Goal: Information Seeking & Learning: Learn about a topic

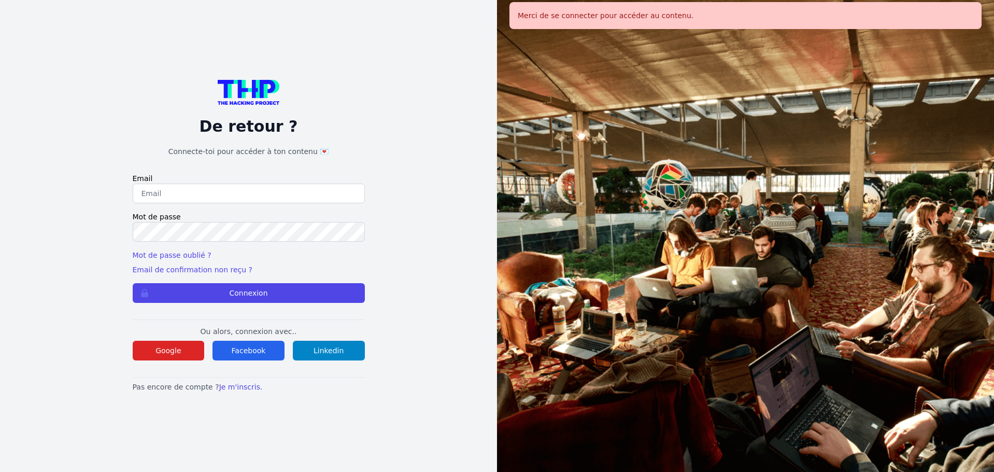
click at [224, 195] on input "email" at bounding box center [249, 194] width 232 height 20
type input "lucas.mrda@outlook.fr"
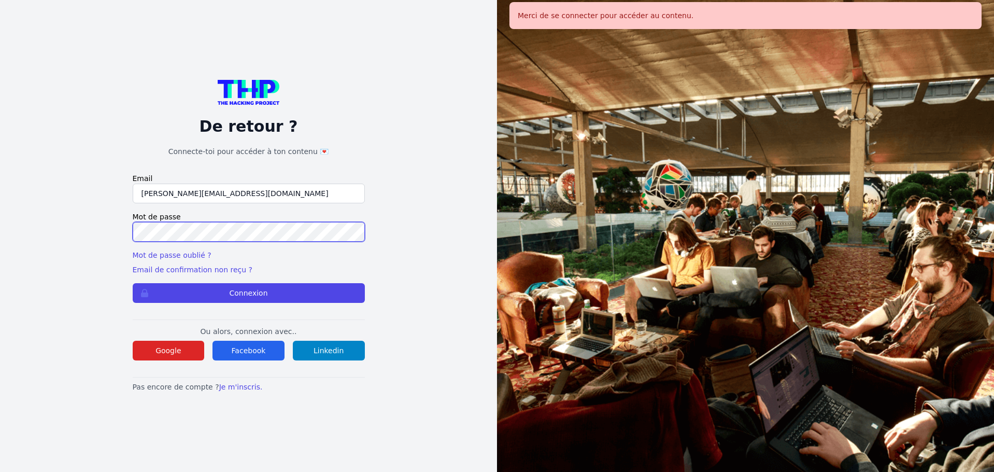
click at [133, 283] on button "Connexion" at bounding box center [249, 293] width 232 height 20
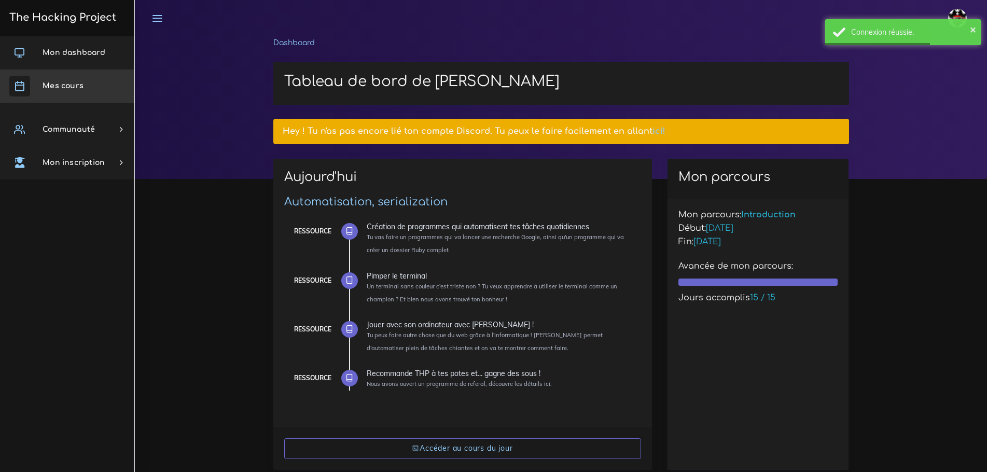
click at [51, 80] on link "Mes cours" at bounding box center [67, 85] width 134 height 33
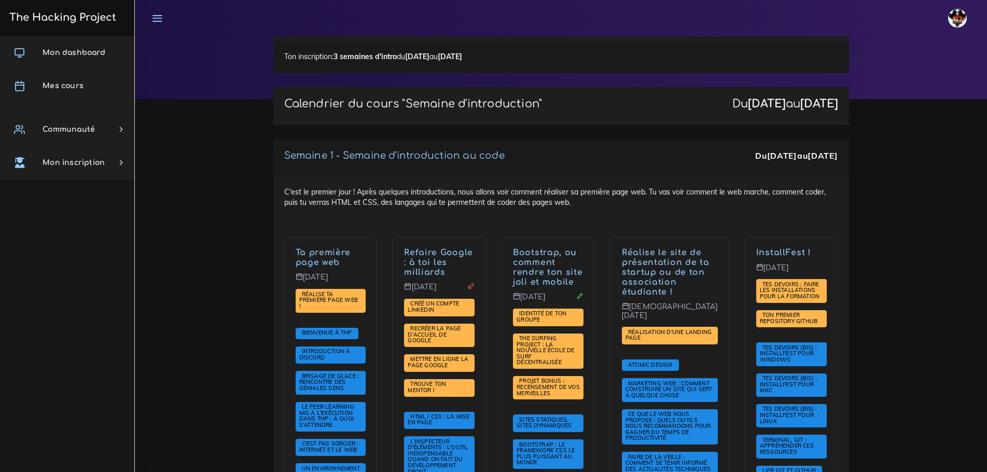
scroll to position [72, 0]
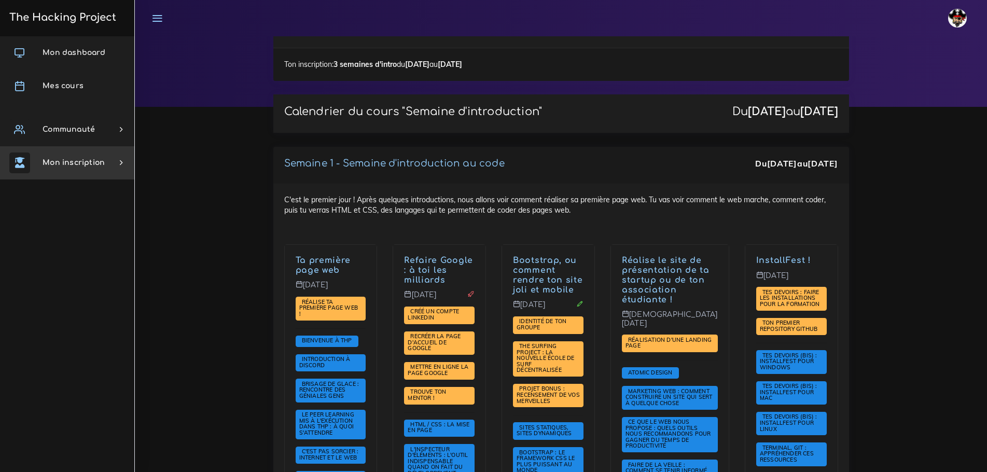
click at [60, 170] on link "Mon inscription" at bounding box center [67, 162] width 134 height 33
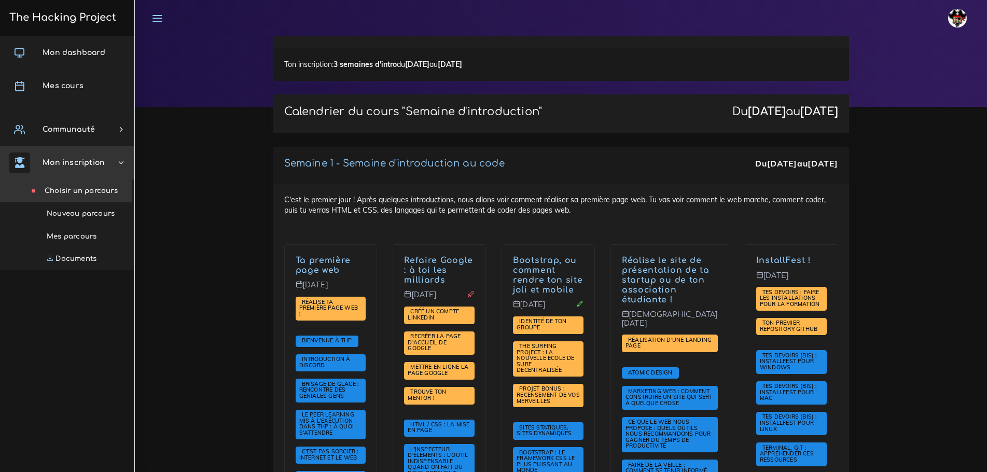
click at [78, 196] on link "Choisir un parcours" at bounding box center [65, 190] width 134 height 23
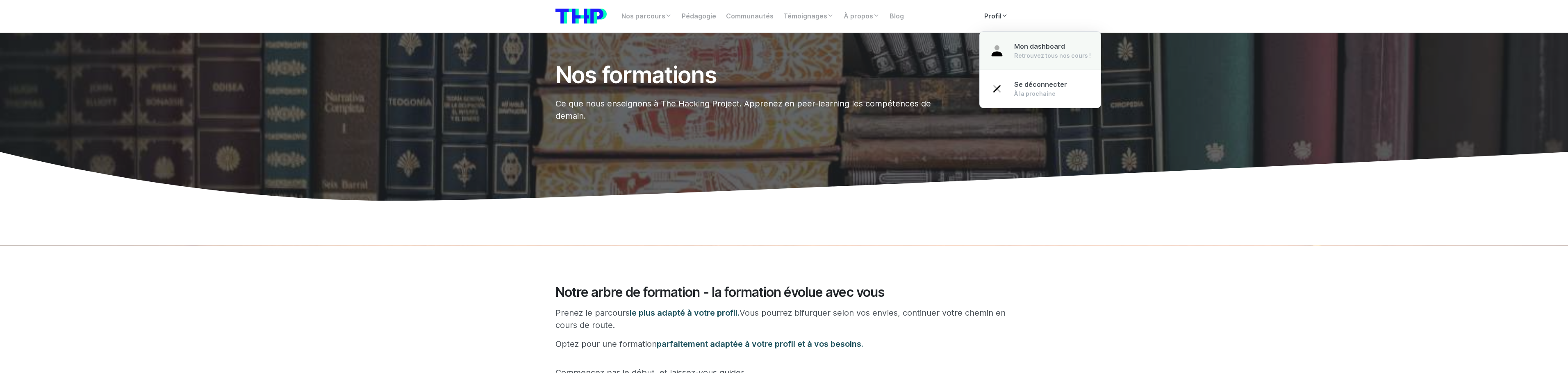
click at [786, 47] on img at bounding box center [996, 51] width 15 height 15
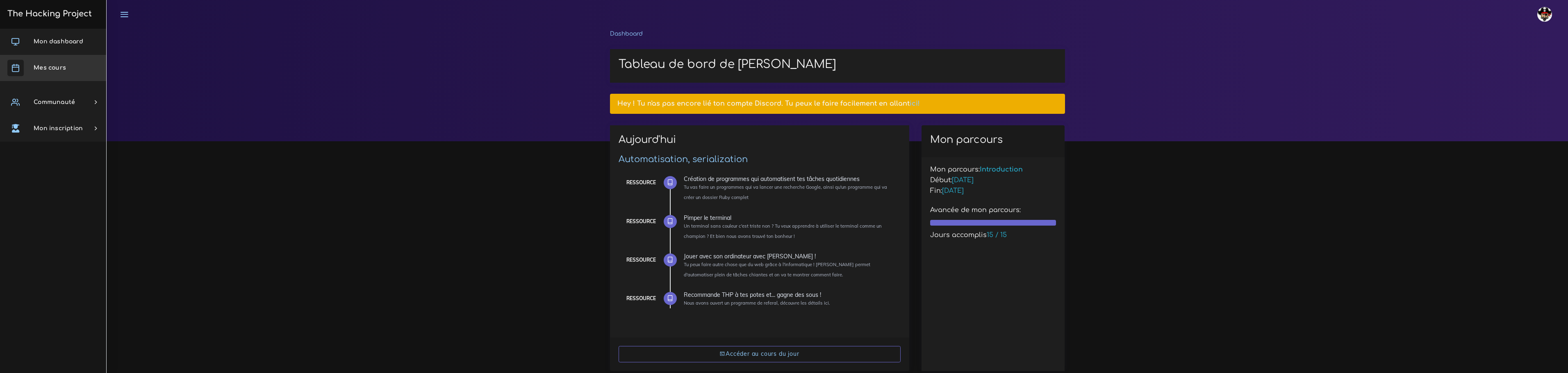
click at [43, 72] on link "Mes cours" at bounding box center [53, 67] width 106 height 26
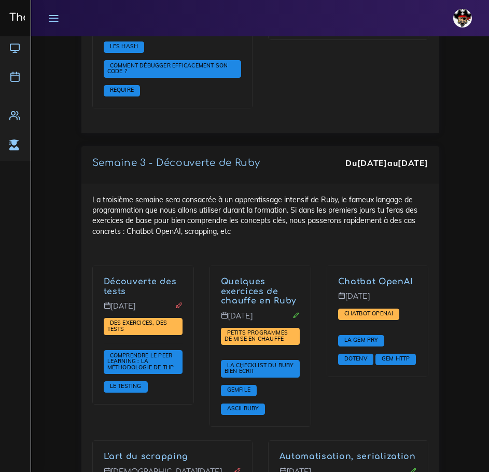
scroll to position [1558, 0]
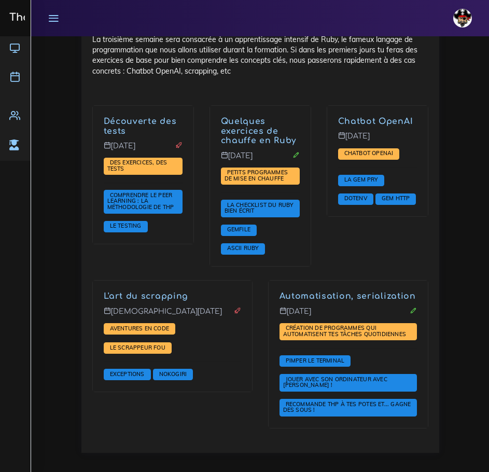
click at [454, 18] on img at bounding box center [462, 18] width 19 height 19
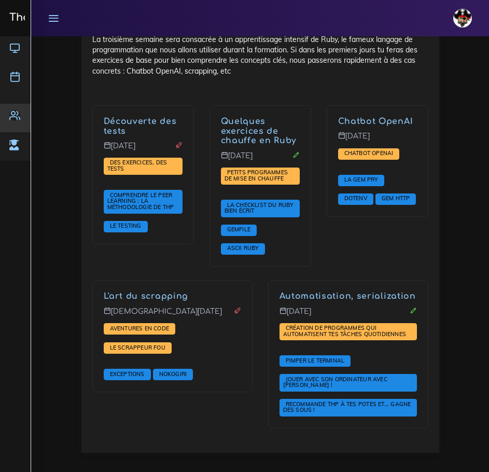
click at [12, 116] on icon at bounding box center [14, 115] width 11 height 11
click at [14, 148] on icon at bounding box center [13, 144] width 9 height 11
click at [50, 17] on icon at bounding box center [53, 17] width 11 height 11
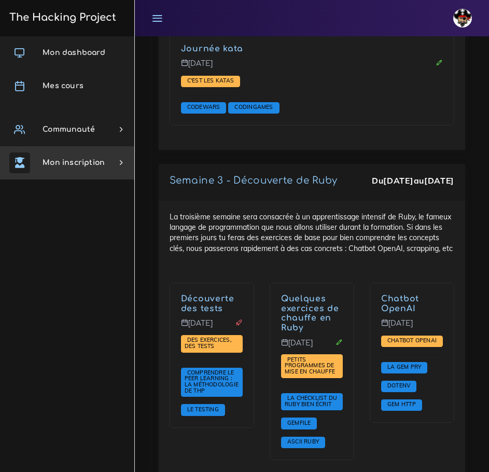
click at [84, 164] on span "Mon inscription" at bounding box center [74, 163] width 62 height 8
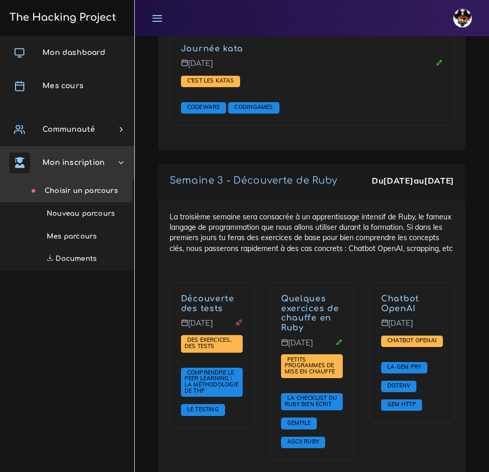
click at [91, 191] on link "Choisir un parcours" at bounding box center [65, 190] width 134 height 23
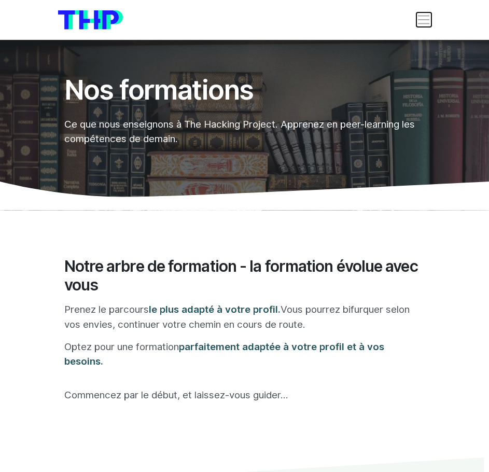
click at [425, 26] on span "Toggle navigation" at bounding box center [423, 19] width 15 height 15
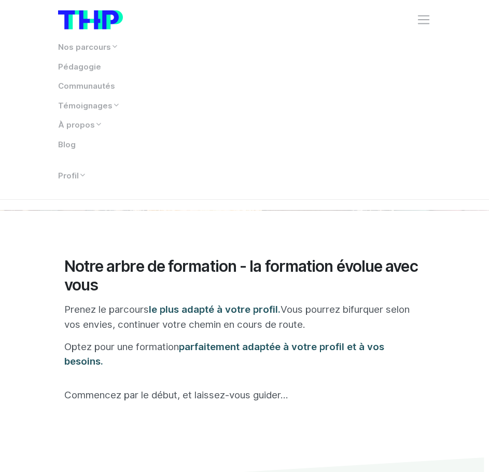
click at [96, 13] on img at bounding box center [90, 19] width 65 height 19
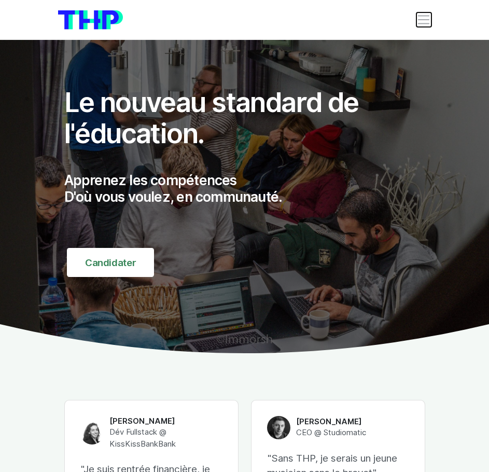
click at [420, 15] on span "Toggle navigation" at bounding box center [423, 19] width 15 height 15
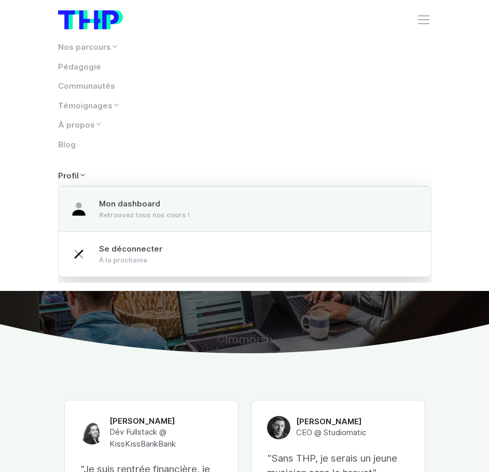
click at [126, 208] on span "Mon dashboard" at bounding box center [129, 203] width 61 height 9
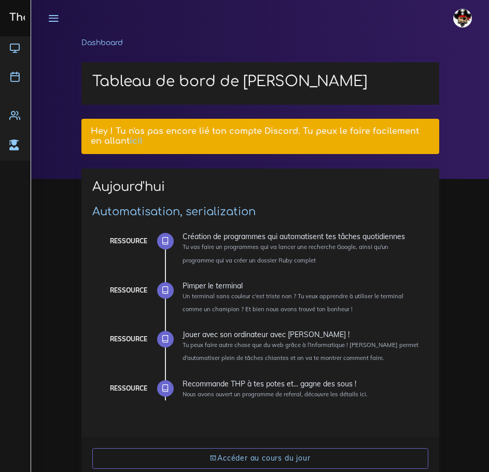
click at [55, 19] on icon at bounding box center [53, 17] width 11 height 11
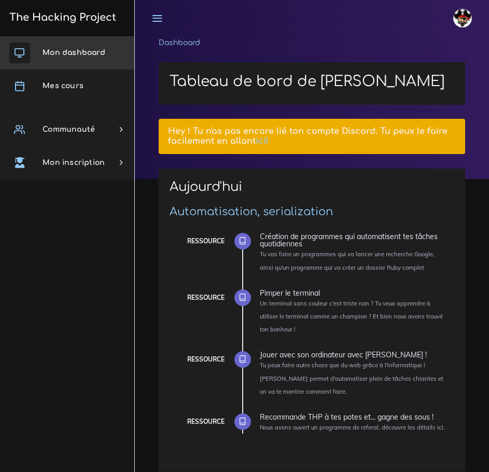
click at [86, 59] on link "Mon dashboard" at bounding box center [67, 52] width 134 height 33
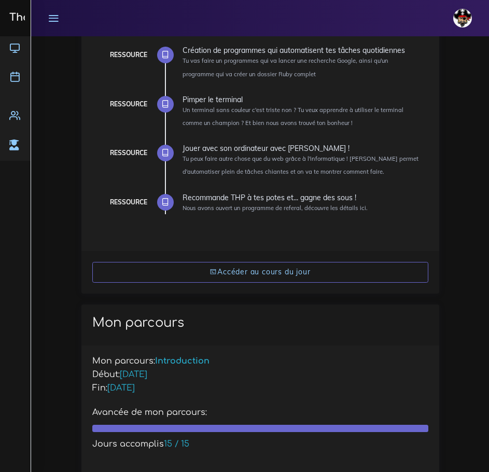
scroll to position [156, 0]
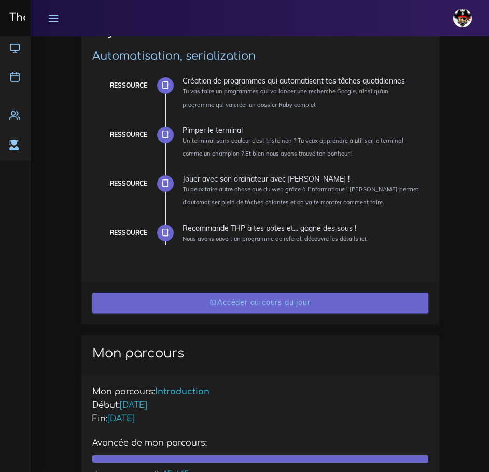
click at [272, 308] on link "Accéder au cours du jour" at bounding box center [260, 302] width 336 height 21
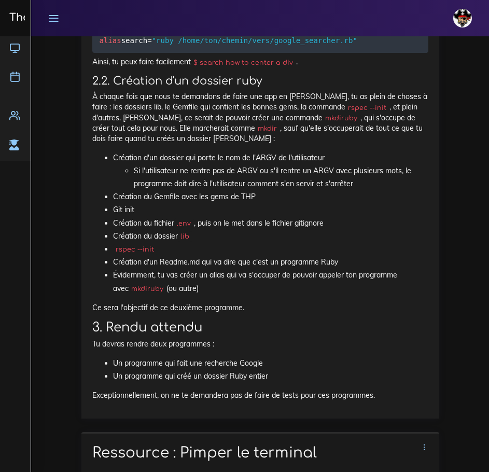
scroll to position [1400, 0]
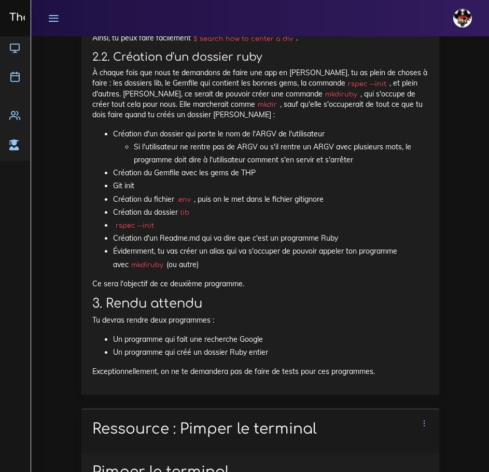
click at [49, 11] on link at bounding box center [53, 18] width 26 height 36
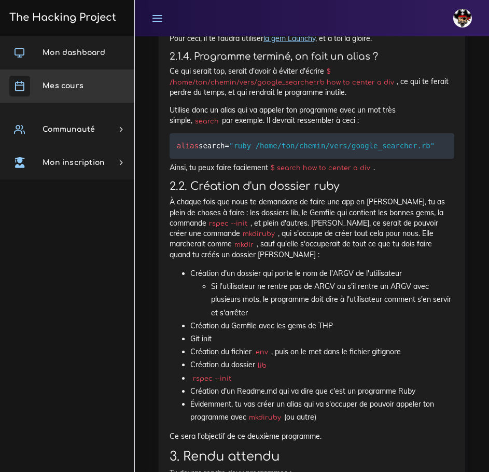
click at [57, 86] on span "Mes cours" at bounding box center [63, 86] width 41 height 8
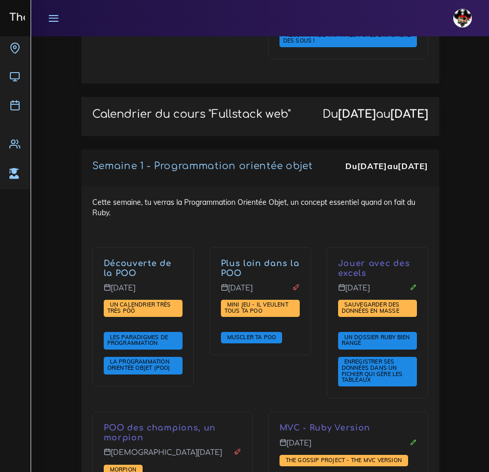
scroll to position [1970, 0]
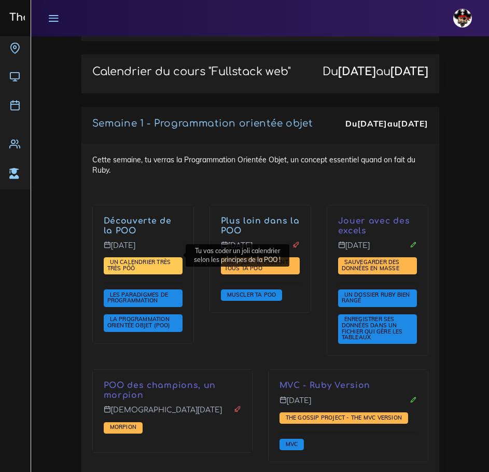
click at [140, 258] on span "Un calendrier très très PÔÔ" at bounding box center [139, 264] width 64 height 13
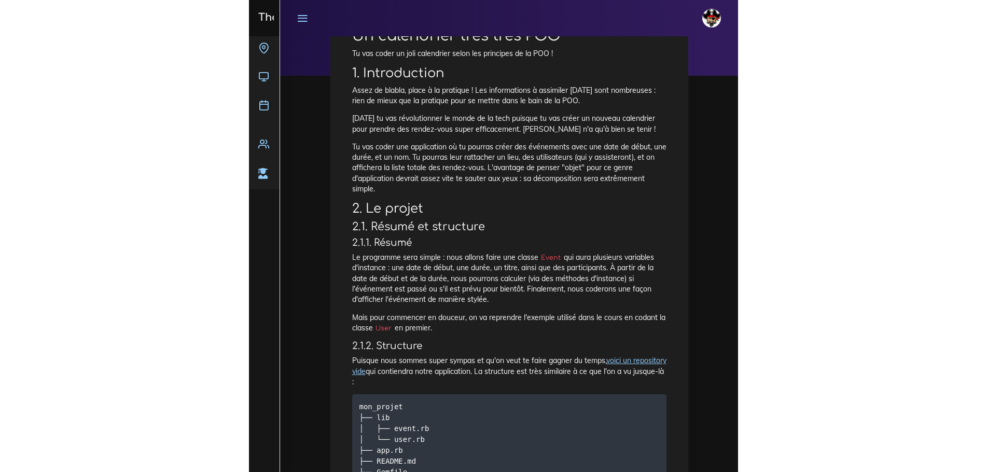
scroll to position [104, 0]
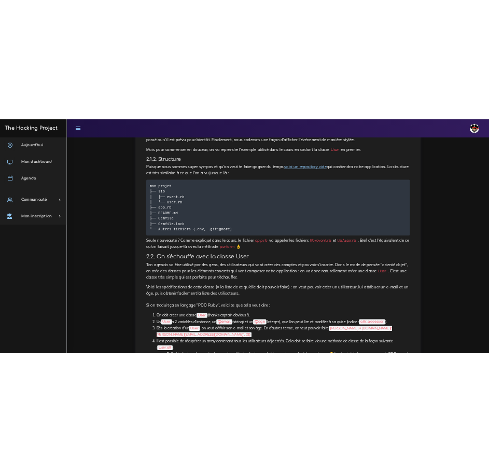
scroll to position [342, 0]
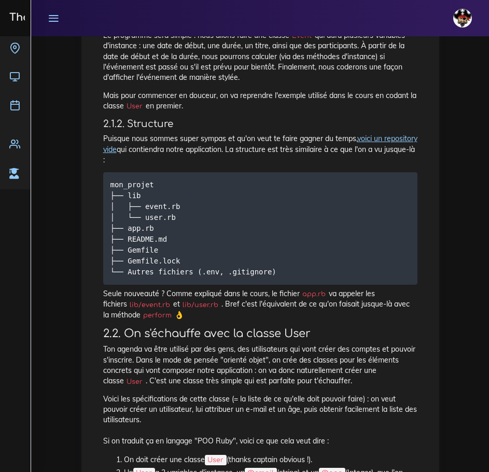
scroll to position [327, 0]
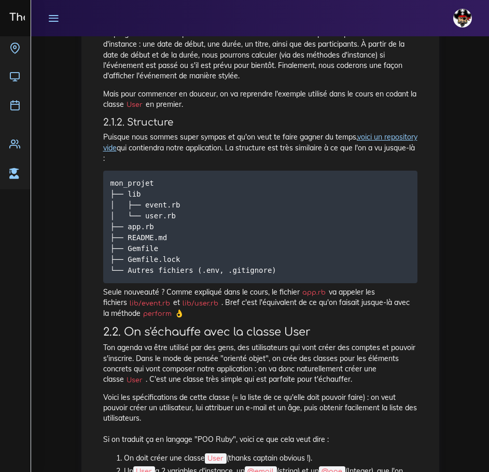
click at [54, 14] on icon at bounding box center [53, 17] width 11 height 11
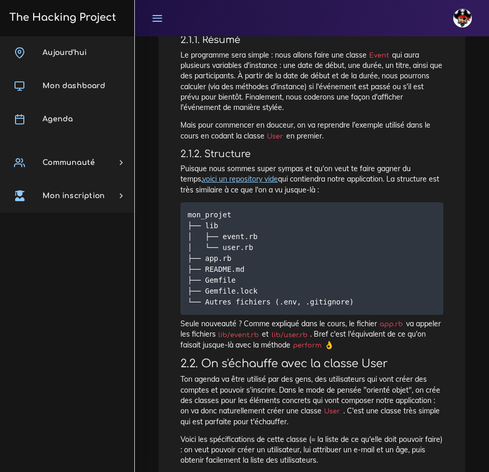
click at [153, 12] on icon at bounding box center [156, 17] width 11 height 11
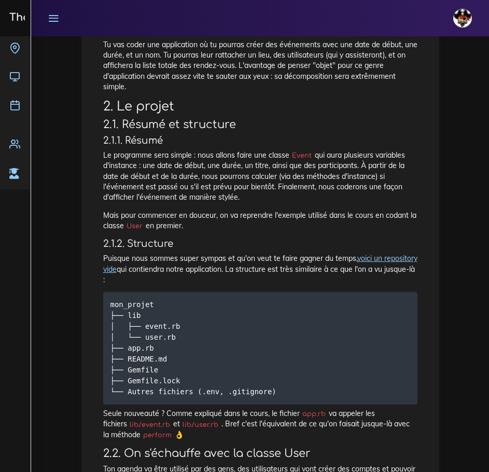
scroll to position [207, 0]
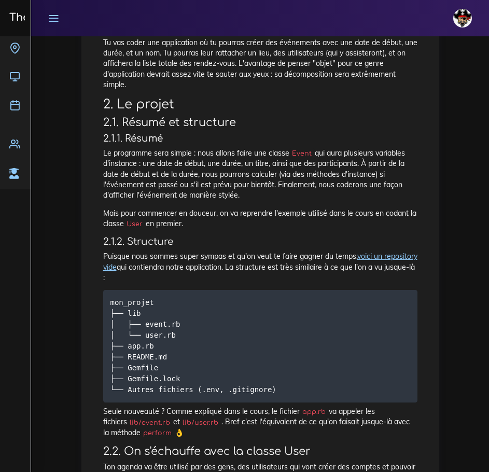
click at [372, 268] on link "voici un repository vide" at bounding box center [260, 261] width 314 height 20
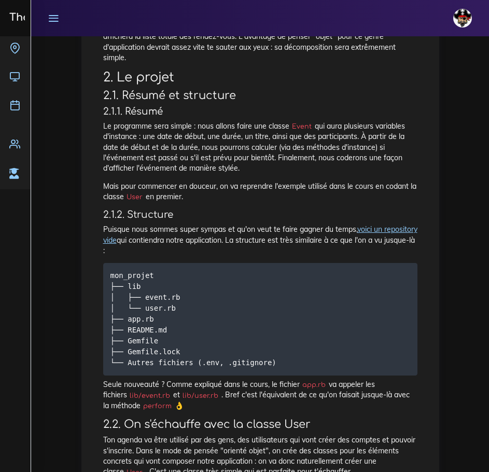
scroll to position [259, 0]
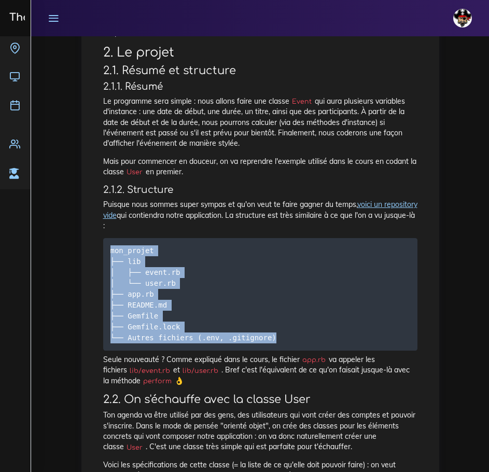
drag, startPoint x: 287, startPoint y: 346, endPoint x: 103, endPoint y: 254, distance: 206.3
click at [103, 254] on pre "mon_projet ├── lib │ ├── event.rb │ └── user.rb ├── app.rb ├── README.md ├── Ge…" at bounding box center [260, 294] width 314 height 112
click at [298, 312] on pre "mon_projet ├── lib │ ├── event.rb │ └── user.rb ├── app.rb ├── README.md ├── Ge…" at bounding box center [260, 294] width 314 height 112
drag, startPoint x: 278, startPoint y: 346, endPoint x: 169, endPoint y: 270, distance: 132.9
click at [104, 254] on pre "mon_projet ├── lib │ ├── event.rb │ └── user.rb ├── app.rb ├── README.md ├── Ge…" at bounding box center [260, 294] width 314 height 112
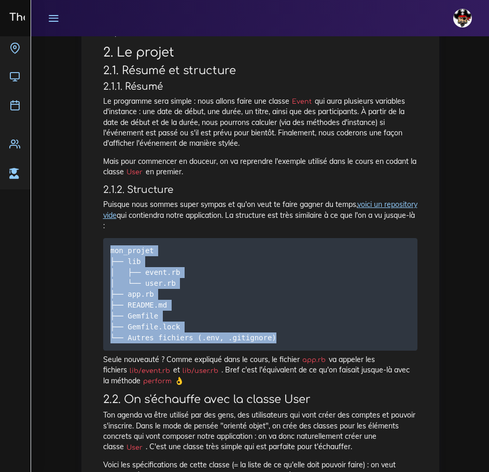
click at [308, 291] on pre "mon_projet ├── lib │ ├── event.rb │ └── user.rb ├── app.rb ├── README.md ├── Ge…" at bounding box center [260, 294] width 314 height 112
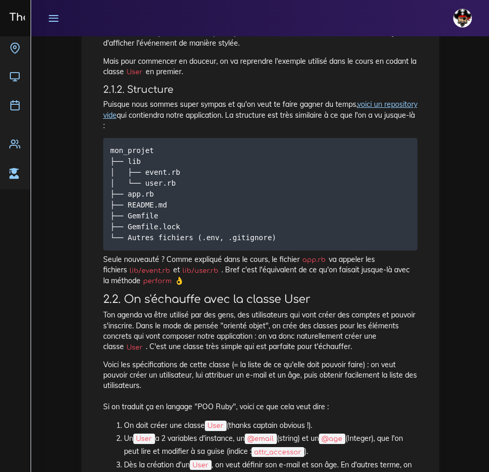
scroll to position [363, 0]
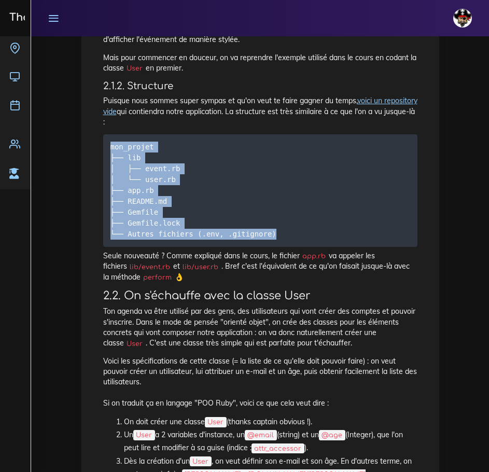
drag, startPoint x: 209, startPoint y: 231, endPoint x: 103, endPoint y: 141, distance: 139.0
click at [181, 206] on pre "mon_projet ├── lib │ ├── event.rb │ └── user.rb ├── app.rb ├── README.md ├── Ge…" at bounding box center [260, 190] width 314 height 112
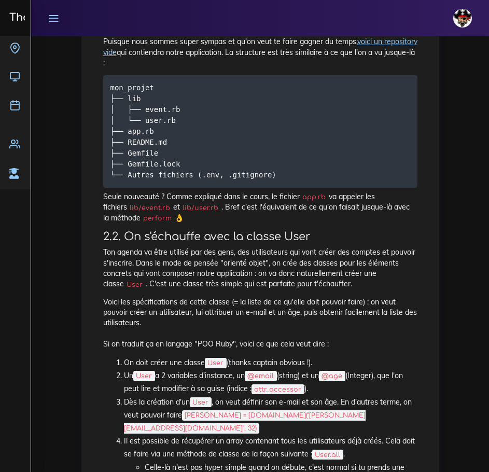
scroll to position [467, 0]
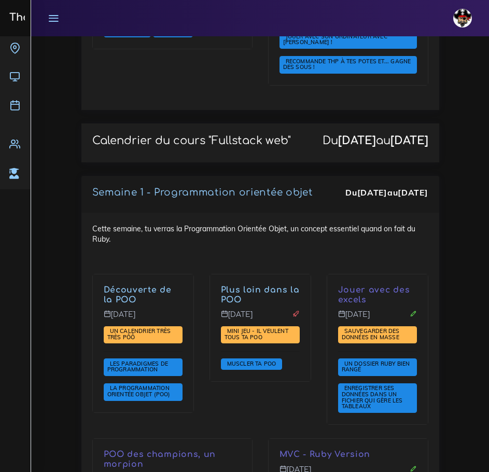
scroll to position [2005, 0]
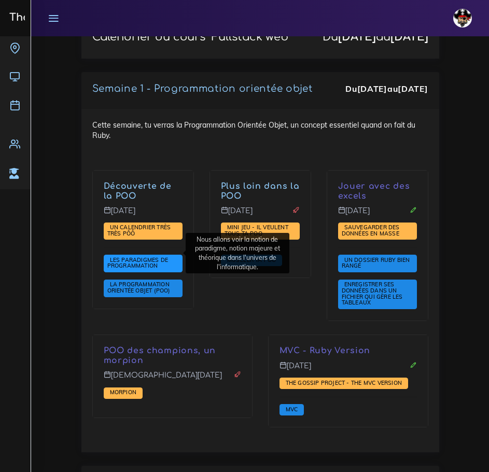
click at [134, 256] on span "Les paradigmes de programmation" at bounding box center [137, 262] width 61 height 13
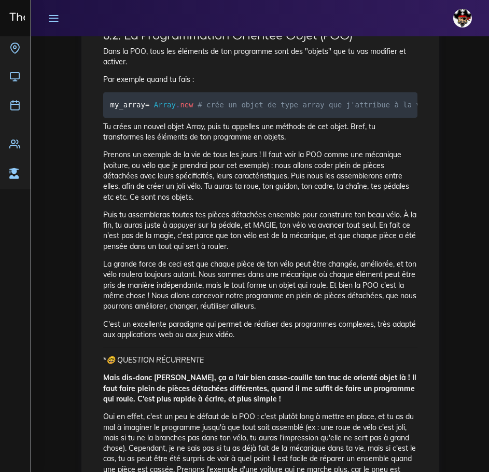
scroll to position [778, 0]
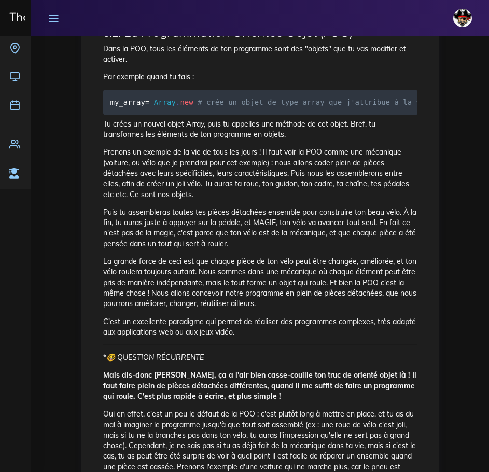
click at [462, 180] on div "Dashboard Les ressources Les paradigmes de programmation Les paradigmes de prog…" at bounding box center [260, 339] width 458 height 2161
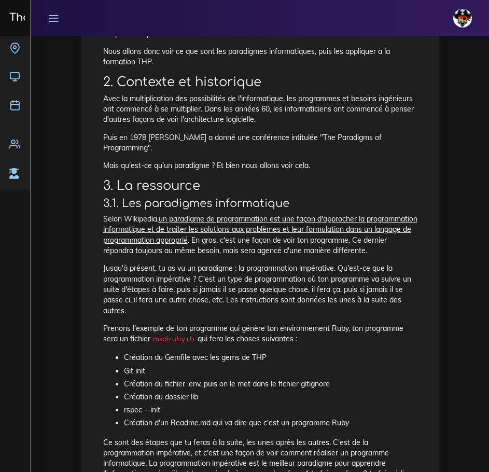
scroll to position [0, 0]
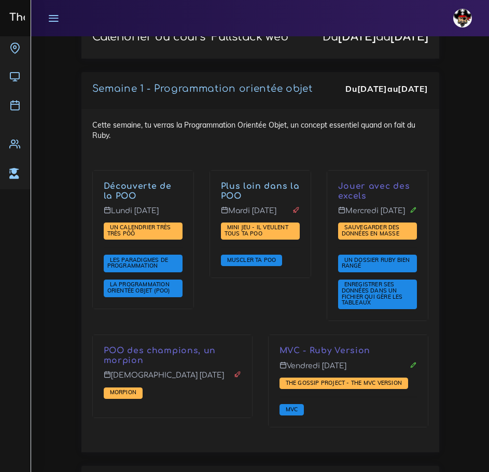
scroll to position [2005, 0]
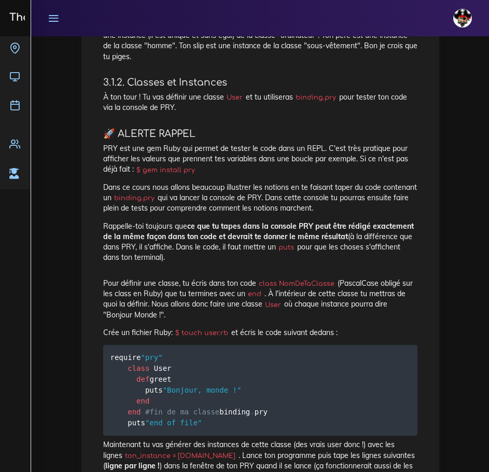
scroll to position [1141, 0]
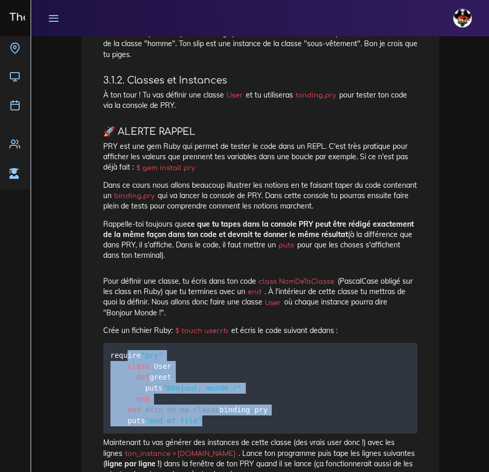
drag, startPoint x: 212, startPoint y: 442, endPoint x: 128, endPoint y: 345, distance: 129.0
click at [128, 345] on pre "require "pry" class User def greet puts "Bonjour, monde !" end end #fin de ma c…" at bounding box center [260, 388] width 314 height 91
copy code "require "pry" class User def greet puts "Bonjour, monde !" end end #fin de ma c…"
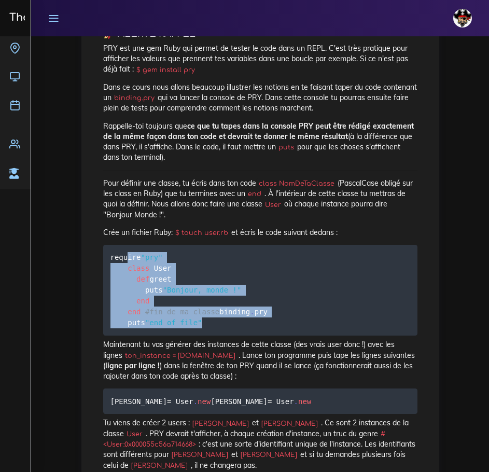
scroll to position [1244, 0]
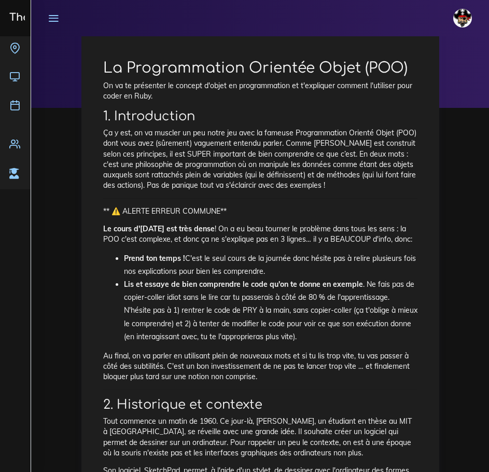
scroll to position [52, 0]
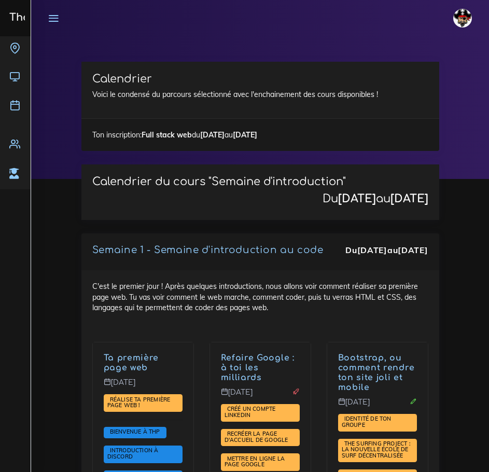
scroll to position [2005, 0]
